Goal: Find contact information: Find contact information

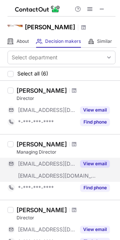
click at [96, 161] on button "View email" at bounding box center [95, 164] width 30 height 8
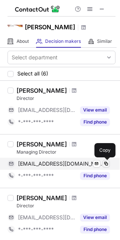
click at [107, 165] on span at bounding box center [106, 164] width 6 height 6
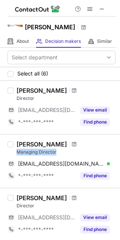
drag, startPoint x: 16, startPoint y: 153, endPoint x: 63, endPoint y: 151, distance: 47.3
click at [63, 151] on div "Declan Kelly Managing Director declank@moyneroberts.com Verified Send email Cop…" at bounding box center [65, 160] width 102 height 41
copy div "Managing Director"
click at [17, 144] on div "Declan Kelly" at bounding box center [42, 144] width 50 height 8
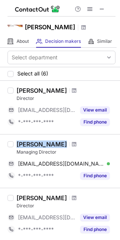
drag, startPoint x: 17, startPoint y: 144, endPoint x: 56, endPoint y: 143, distance: 39.0
click at [56, 143] on div "Declan Kelly" at bounding box center [66, 144] width 99 height 8
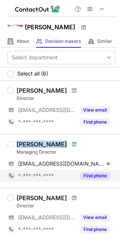
copy div "Declan Kelly"
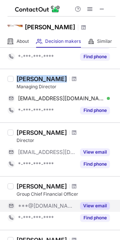
scroll to position [75, 0]
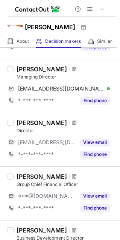
click at [16, 183] on div "Bruce Waldron Group Chief Financial Officer ***@gmail.com View email *-***-***-…" at bounding box center [65, 193] width 102 height 41
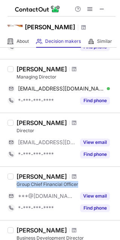
drag, startPoint x: 15, startPoint y: 183, endPoint x: 86, endPoint y: 186, distance: 70.2
click at [86, 186] on div "Bruce Waldron Group Chief Financial Officer ***@gmail.com View email *-***-***-…" at bounding box center [65, 193] width 102 height 41
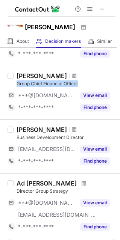
scroll to position [188, 0]
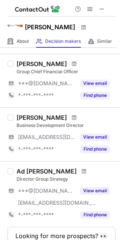
click at [10, 179] on label at bounding box center [11, 193] width 6 height 53
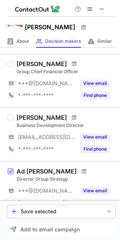
click at [10, 171] on span at bounding box center [11, 171] width 6 height 6
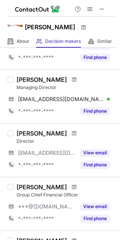
scroll to position [75, 0]
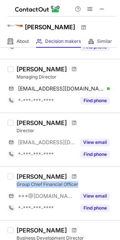
drag, startPoint x: 14, startPoint y: 185, endPoint x: 83, endPoint y: 181, distance: 69.5
click at [83, 181] on div "Bruce Waldron Group Chief Financial Officer ***@gmail.com View email *-***-***-…" at bounding box center [65, 193] width 102 height 41
copy div "Group Chief Financial Officer"
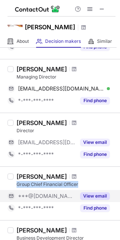
click at [101, 194] on button "View email" at bounding box center [95, 196] width 30 height 8
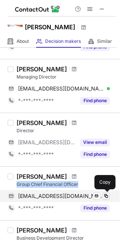
click at [107, 195] on span at bounding box center [106, 196] width 6 height 6
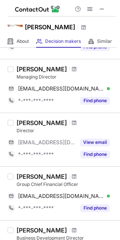
click at [17, 175] on div "Bruce Waldron" at bounding box center [42, 177] width 50 height 8
click at [30, 176] on div "Bruce Waldron" at bounding box center [42, 177] width 50 height 8
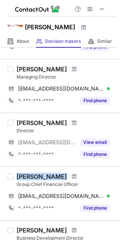
drag, startPoint x: 18, startPoint y: 175, endPoint x: 58, endPoint y: 175, distance: 40.5
click at [58, 175] on div "Bruce Waldron" at bounding box center [42, 177] width 50 height 8
copy div "Bruce Waldron"
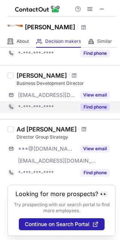
scroll to position [230, 0]
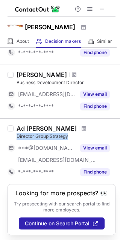
drag, startPoint x: 18, startPoint y: 135, endPoint x: 78, endPoint y: 134, distance: 60.4
click at [78, 134] on div "Director Group Strategy" at bounding box center [66, 136] width 99 height 7
copy div "Director Group Strategy"
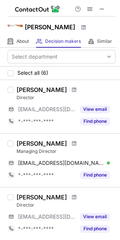
scroll to position [0, 0]
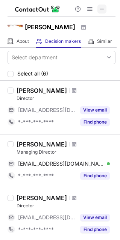
click at [103, 11] on span at bounding box center [102, 9] width 6 height 6
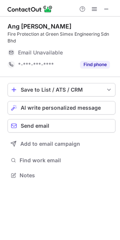
scroll to position [170, 120]
click at [110, 8] on button at bounding box center [106, 9] width 9 height 9
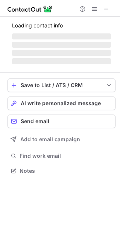
scroll to position [4, 4]
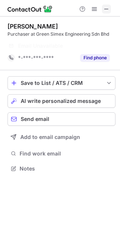
click at [107, 6] on span at bounding box center [106, 9] width 6 height 6
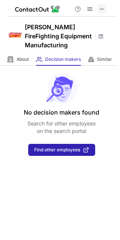
click at [104, 12] on span at bounding box center [102, 9] width 6 height 6
click at [106, 10] on button at bounding box center [101, 9] width 9 height 9
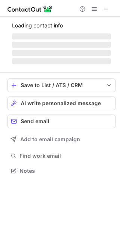
scroll to position [4, 4]
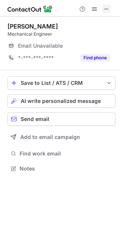
click at [106, 11] on span at bounding box center [106, 9] width 6 height 6
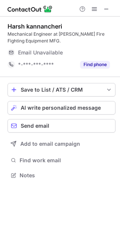
scroll to position [170, 120]
click at [108, 11] on span at bounding box center [106, 9] width 6 height 6
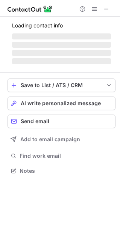
scroll to position [170, 120]
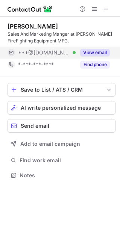
click at [105, 54] on button "View email" at bounding box center [95, 53] width 30 height 8
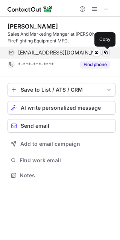
click at [106, 53] on span at bounding box center [106, 53] width 6 height 6
click at [108, 52] on span at bounding box center [106, 53] width 6 height 6
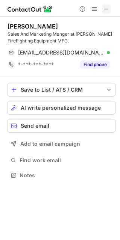
click at [107, 11] on span at bounding box center [106, 9] width 6 height 6
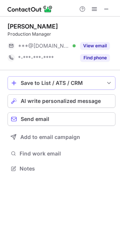
scroll to position [4, 4]
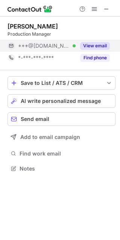
click at [98, 47] on button "View email" at bounding box center [95, 46] width 30 height 8
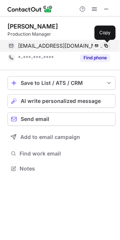
click at [107, 46] on span at bounding box center [106, 46] width 6 height 6
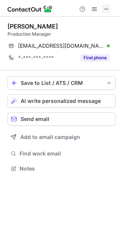
click at [110, 9] on button at bounding box center [106, 9] width 9 height 9
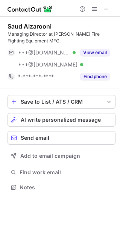
scroll to position [182, 120]
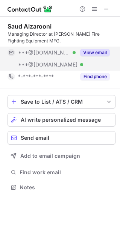
click at [108, 53] on button "View email" at bounding box center [95, 53] width 30 height 8
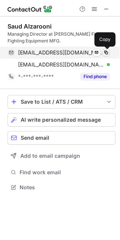
click at [105, 53] on span at bounding box center [106, 53] width 6 height 6
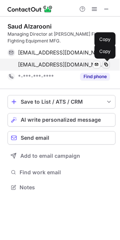
click at [104, 65] on span at bounding box center [106, 65] width 6 height 6
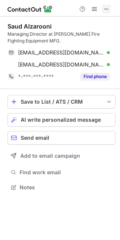
click at [107, 9] on span at bounding box center [106, 9] width 6 height 6
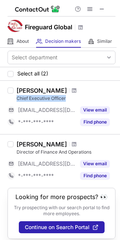
drag, startPoint x: 15, startPoint y: 98, endPoint x: 78, endPoint y: 99, distance: 63.0
click at [78, 99] on div "Aejaz Hussain Chief Executive Officer ***@fireguard-uk.com View email *-***-***…" at bounding box center [65, 107] width 102 height 41
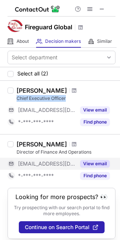
click at [91, 163] on button "View email" at bounding box center [95, 164] width 30 height 8
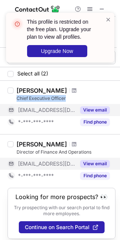
click at [92, 108] on button "View email" at bounding box center [95, 110] width 30 height 8
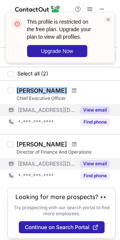
drag, startPoint x: 16, startPoint y: 92, endPoint x: 59, endPoint y: 90, distance: 42.4
click at [59, 90] on div "Aejaz Hussain" at bounding box center [66, 91] width 99 height 8
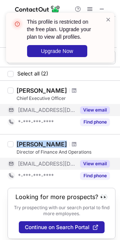
copy div "Azher Hussain"
drag, startPoint x: 18, startPoint y: 144, endPoint x: 70, endPoint y: 144, distance: 51.8
click at [70, 144] on div "Azher Hussain" at bounding box center [66, 144] width 99 height 8
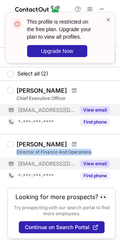
drag, startPoint x: 16, startPoint y: 152, endPoint x: 112, endPoint y: 148, distance: 96.2
click at [112, 148] on div "Azher Hussain Director of Finance And Operations ***@fireguard-uk.com View emai…" at bounding box center [60, 161] width 120 height 54
copy div "Director of Finance And Operations"
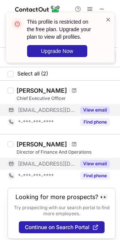
click at [108, 18] on span at bounding box center [108, 20] width 6 height 8
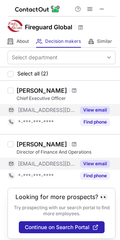
click at [103, 9] on span at bounding box center [102, 9] width 6 height 6
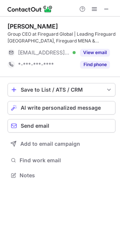
scroll to position [170, 120]
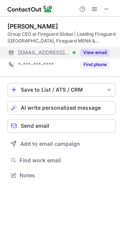
click at [96, 52] on button "View email" at bounding box center [95, 53] width 30 height 8
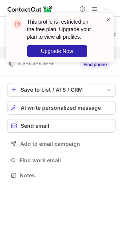
click at [109, 18] on span at bounding box center [108, 20] width 6 height 8
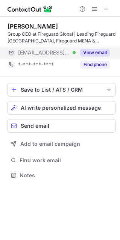
click at [96, 52] on div "This profile is restricted on the free plan. Upgrade your plan to view all prof…" at bounding box center [60, 120] width 120 height 240
click at [95, 54] on button "View email" at bounding box center [95, 53] width 30 height 8
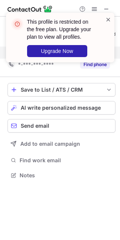
click at [106, 20] on span at bounding box center [108, 20] width 6 height 8
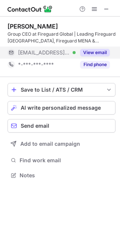
click at [90, 52] on button "View email" at bounding box center [95, 53] width 30 height 8
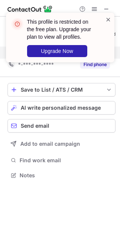
click at [105, 20] on span at bounding box center [108, 20] width 6 height 8
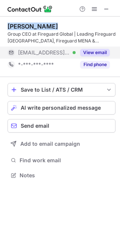
drag, startPoint x: 50, startPoint y: 27, endPoint x: 5, endPoint y: 27, distance: 44.7
click at [5, 27] on div "[PERSON_NAME] Group CEO at Fireguard Global | Leading Fireguard [GEOGRAPHIC_DAT…" at bounding box center [60, 102] width 120 height 170
copy div "[PERSON_NAME]"
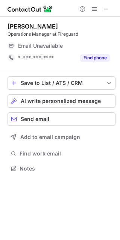
scroll to position [4, 4]
click at [106, 9] on span at bounding box center [106, 9] width 6 height 6
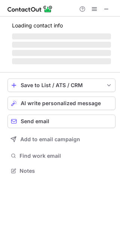
scroll to position [4, 4]
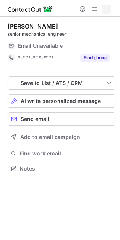
click at [102, 11] on button at bounding box center [106, 9] width 9 height 9
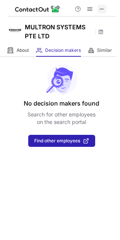
click at [99, 11] on span at bounding box center [102, 9] width 6 height 6
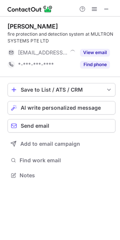
scroll to position [170, 120]
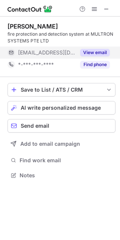
click at [99, 56] on div "View email" at bounding box center [92, 53] width 34 height 12
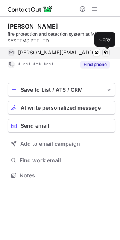
click at [104, 53] on span at bounding box center [106, 53] width 6 height 6
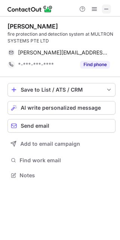
click at [108, 9] on span at bounding box center [106, 9] width 6 height 6
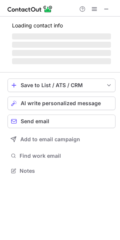
scroll to position [182, 120]
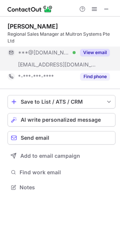
click at [92, 52] on button "View email" at bounding box center [95, 53] width 30 height 8
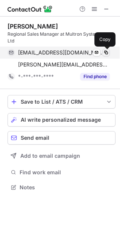
click at [108, 53] on span at bounding box center [106, 53] width 6 height 6
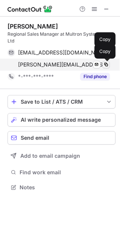
click at [107, 64] on span at bounding box center [106, 65] width 6 height 6
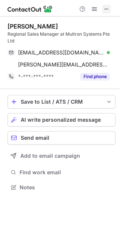
click at [107, 7] on span at bounding box center [106, 9] width 6 height 6
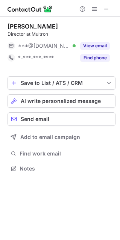
scroll to position [4, 4]
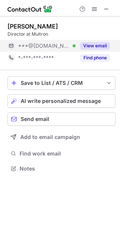
click at [102, 50] on div "View email" at bounding box center [92, 46] width 34 height 12
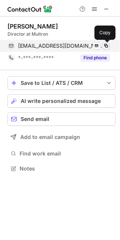
click at [105, 47] on span at bounding box center [106, 46] width 6 height 6
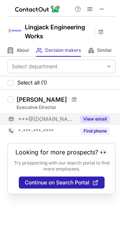
click at [95, 119] on button "View email" at bounding box center [95, 119] width 30 height 8
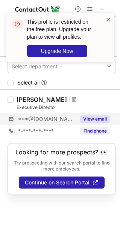
click at [110, 20] on span at bounding box center [108, 20] width 6 height 8
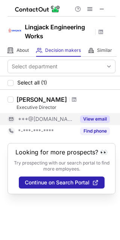
click at [16, 98] on div "[PERSON_NAME] Executive Director ***@[DOMAIN_NAME] View email *-***-***-**** Fi…" at bounding box center [65, 116] width 102 height 41
drag, startPoint x: 16, startPoint y: 109, endPoint x: 69, endPoint y: 109, distance: 52.5
click at [69, 109] on div "Executive Director" at bounding box center [66, 107] width 99 height 7
copy div "Executive Director"
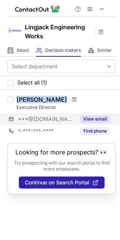
drag, startPoint x: 18, startPoint y: 100, endPoint x: 59, endPoint y: 100, distance: 41.7
click at [59, 100] on div "Kok Siong Lim" at bounding box center [66, 100] width 99 height 8
copy div "Kok Siong Lim"
drag, startPoint x: 102, startPoint y: 6, endPoint x: 29, endPoint y: 11, distance: 73.3
click at [102, 6] on span at bounding box center [102, 9] width 6 height 6
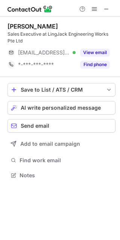
scroll to position [170, 120]
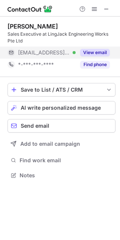
click at [105, 51] on button "View email" at bounding box center [95, 53] width 30 height 8
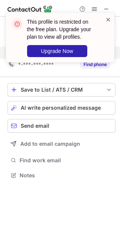
click at [108, 19] on span at bounding box center [108, 20] width 6 height 8
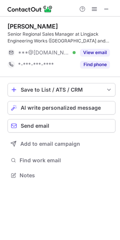
scroll to position [170, 120]
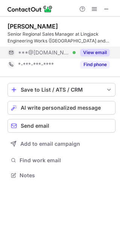
click at [98, 54] on button "View email" at bounding box center [95, 53] width 30 height 8
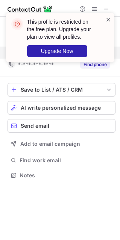
click at [108, 20] on span at bounding box center [108, 20] width 6 height 8
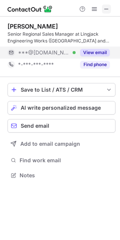
click at [107, 9] on span at bounding box center [106, 9] width 6 height 6
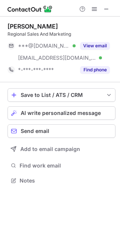
scroll to position [175, 120]
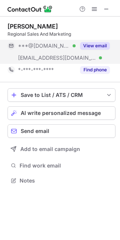
click at [94, 45] on button "View email" at bounding box center [95, 46] width 30 height 8
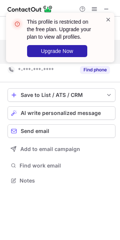
click at [108, 20] on span at bounding box center [108, 20] width 6 height 8
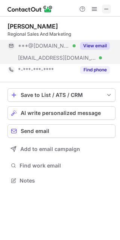
click at [106, 6] on span at bounding box center [106, 9] width 6 height 6
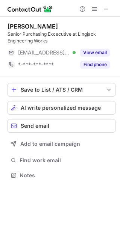
scroll to position [170, 120]
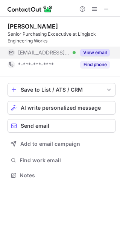
click at [103, 52] on button "View email" at bounding box center [95, 53] width 30 height 8
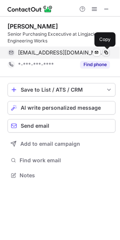
click at [108, 51] on span at bounding box center [106, 53] width 6 height 6
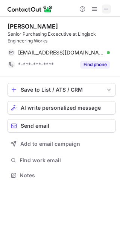
click at [106, 11] on span at bounding box center [106, 9] width 6 height 6
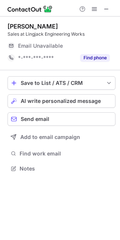
scroll to position [4, 4]
click at [107, 10] on span at bounding box center [106, 9] width 6 height 6
